Goal: Transaction & Acquisition: Obtain resource

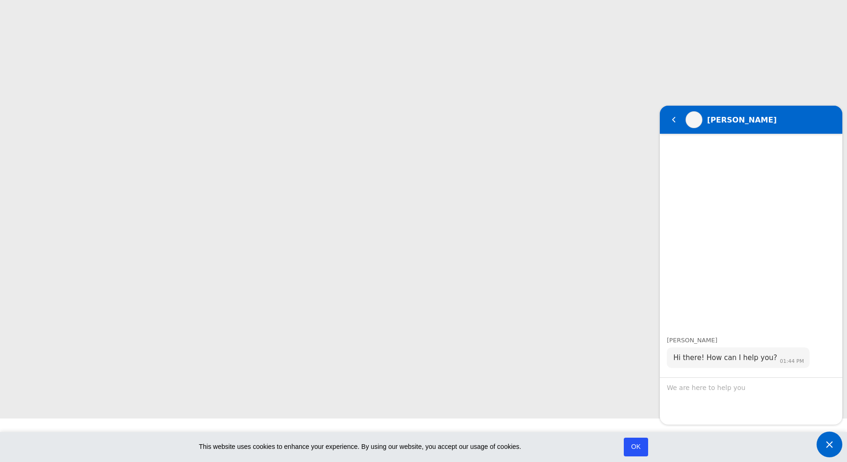
click at [832, 446] on span "Minimize live chat window" at bounding box center [830, 445] width 26 height 26
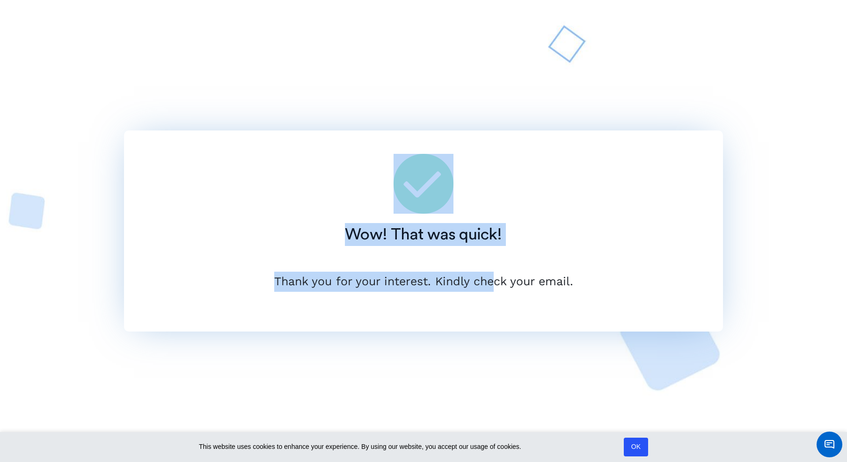
drag, startPoint x: 360, startPoint y: 160, endPoint x: 492, endPoint y: 263, distance: 167.7
click at [492, 263] on div "Wow! That was quick! Thank you for your interest. Kindly check your email." at bounding box center [423, 231] width 599 height 201
click at [492, 263] on div "Thank you for your interest. Kindly check your email." at bounding box center [423, 282] width 509 height 53
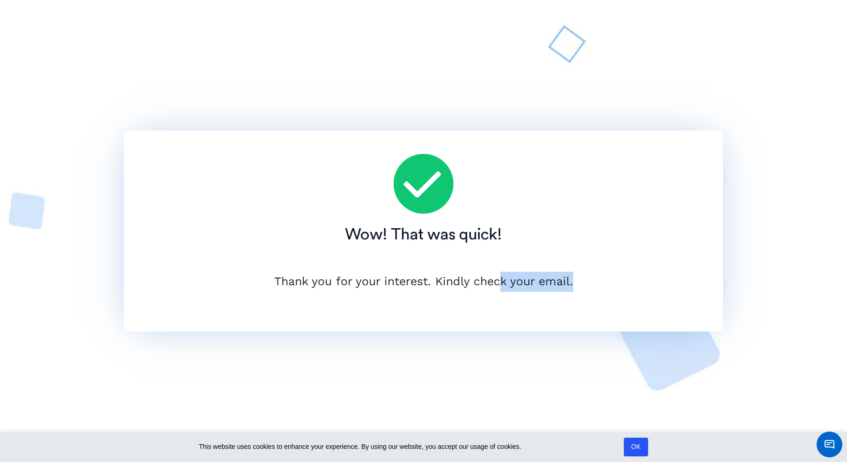
drag, startPoint x: 499, startPoint y: 269, endPoint x: 615, endPoint y: 284, distance: 116.1
click at [615, 284] on div "Thank you for your interest. Kindly check your email." at bounding box center [423, 282] width 509 height 53
click at [615, 284] on p "Thank you for your interest. Kindly check your email." at bounding box center [423, 282] width 509 height 20
drag, startPoint x: 615, startPoint y: 284, endPoint x: 412, endPoint y: 287, distance: 202.2
click at [412, 287] on p "Thank you for your interest. Kindly check your email." at bounding box center [423, 282] width 509 height 20
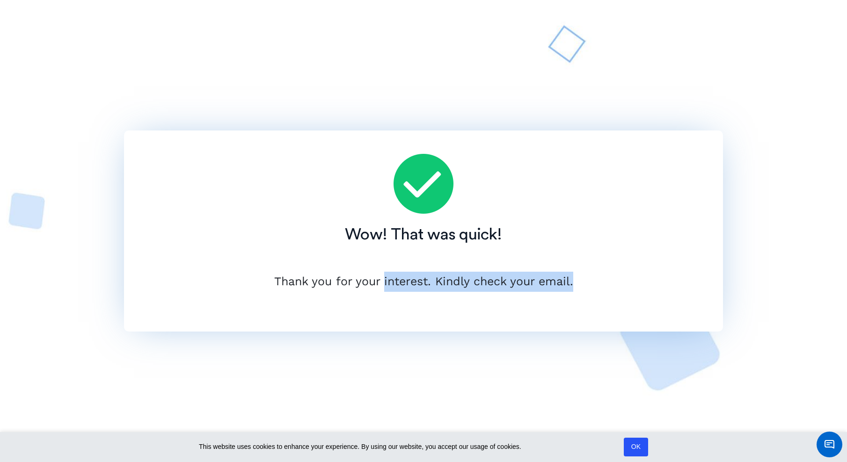
click at [412, 287] on p "Thank you for your interest. Kindly check your email." at bounding box center [423, 282] width 509 height 20
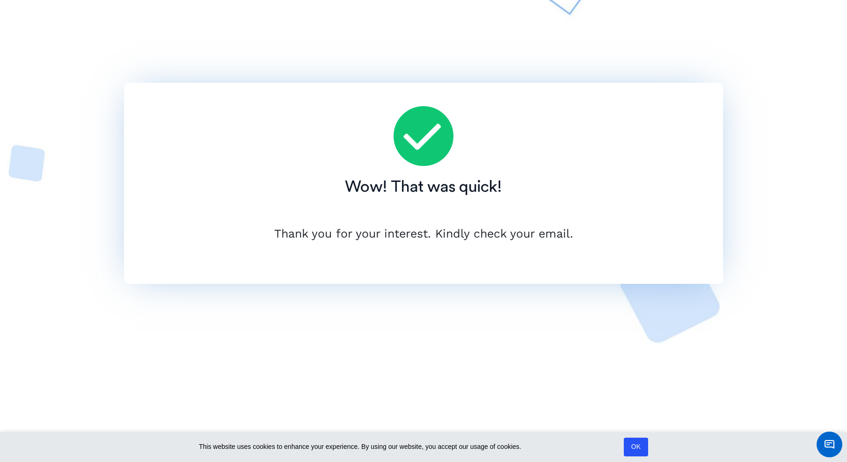
scroll to position [328, 0]
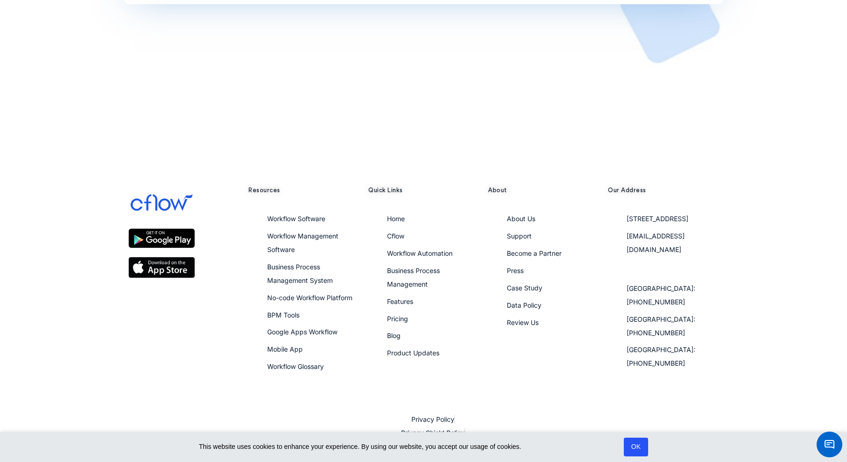
click at [628, 444] on link "OK" at bounding box center [636, 447] width 24 height 19
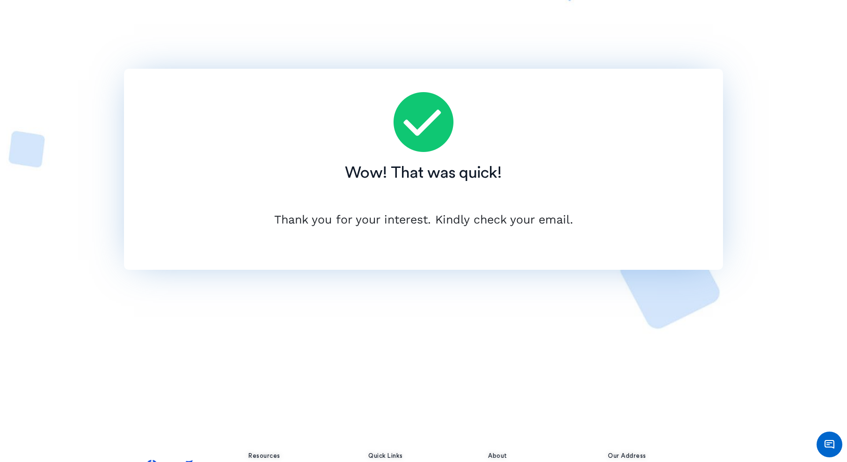
scroll to position [0, 0]
